Goal: Transaction & Acquisition: Purchase product/service

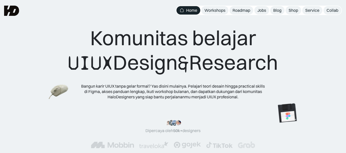
click at [53, 92] on img at bounding box center [59, 92] width 20 height 18
click at [124, 80] on img at bounding box center [127, 79] width 20 height 18
click at [40, 52] on img at bounding box center [42, 51] width 20 height 18
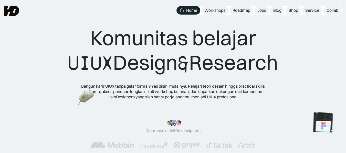
click at [308, 108] on img at bounding box center [322, 122] width 29 height 29
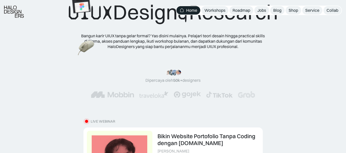
scroll to position [51, 0]
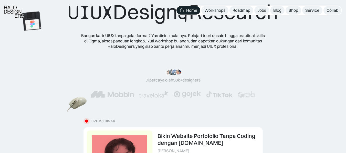
click at [75, 105] on img at bounding box center [77, 105] width 20 height 18
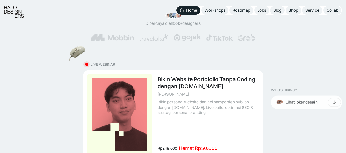
scroll to position [108, 0]
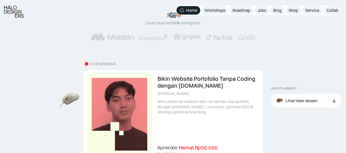
click at [70, 109] on img at bounding box center [70, 100] width 20 height 18
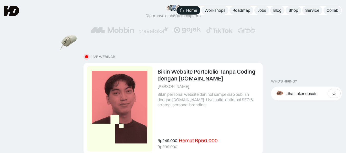
scroll to position [115, 0]
click at [92, 69] on img at bounding box center [102, 60] width 20 height 18
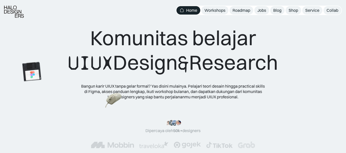
scroll to position [49, 0]
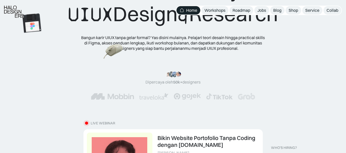
click at [103, 56] on img at bounding box center [113, 52] width 20 height 18
click at [103, 103] on div ""Serius, ini e-book UX pertama yang bikin gue betah baca! 📖 Penjelasannya ngali…" at bounding box center [173, 85] width 346 height 49
click at [90, 135] on img at bounding box center [94, 130] width 20 height 18
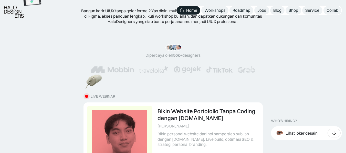
scroll to position [76, 0]
click at [76, 150] on img at bounding box center [77, 153] width 20 height 18
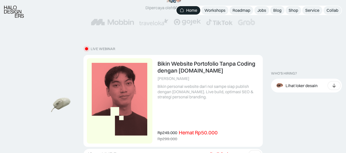
click at [56, 104] on img at bounding box center [61, 105] width 20 height 18
click at [54, 39] on img at bounding box center [61, 34] width 20 height 18
click at [154, 92] on img at bounding box center [144, 83] width 20 height 18
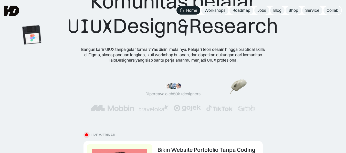
scroll to position [0, 0]
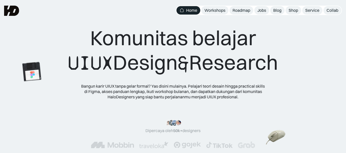
click at [179, 80] on div "Komunitas belajar UIUX Design & Research Bangun karir UIUX tanpa gelar formal? …" at bounding box center [173, 63] width 210 height 74
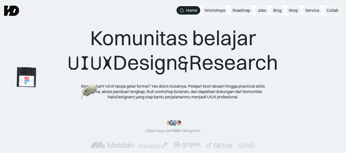
click at [29, 78] on img at bounding box center [26, 77] width 29 height 29
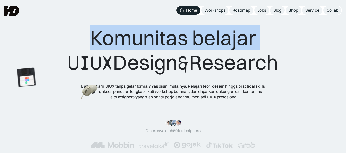
click at [35, 0] on html "Home Workshops Roadmap Jobs Blog Shop Service Collab MENU "Design yang cakep ad…" at bounding box center [173, 76] width 346 height 153
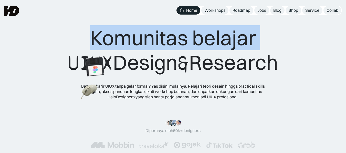
click at [32, 18] on div at bounding box center [32, 18] width 0 height 0
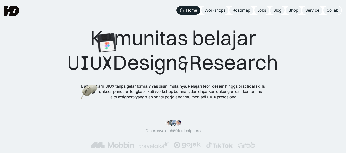
click at [278, 54] on div "Komunitas belajar UIUX Design & Research" at bounding box center [173, 51] width 210 height 50
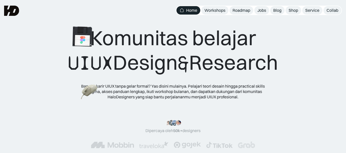
click at [87, 42] on img at bounding box center [82, 36] width 29 height 29
click at [300, 9] on link "Shop" at bounding box center [293, 10] width 16 height 8
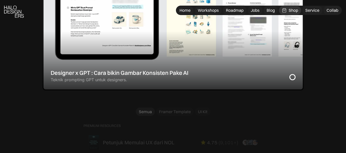
scroll to position [263, 0]
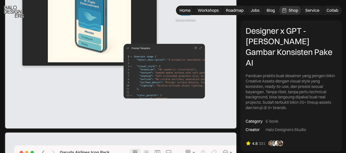
scroll to position [835, 0]
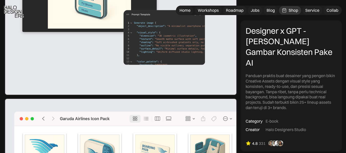
click at [144, 28] on img at bounding box center [120, 7] width 233 height 177
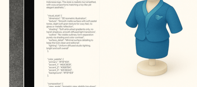
scroll to position [287, 0]
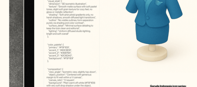
click at [57, 57] on img at bounding box center [59, 52] width 111 height 84
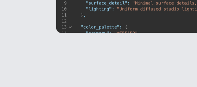
scroll to position [377, 0]
